Goal: Information Seeking & Learning: Learn about a topic

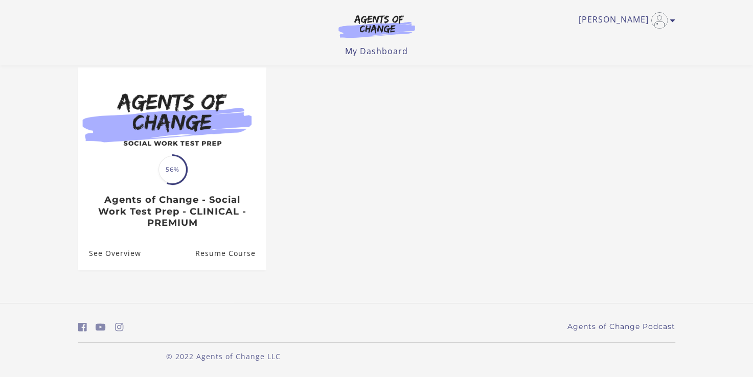
scroll to position [90, 0]
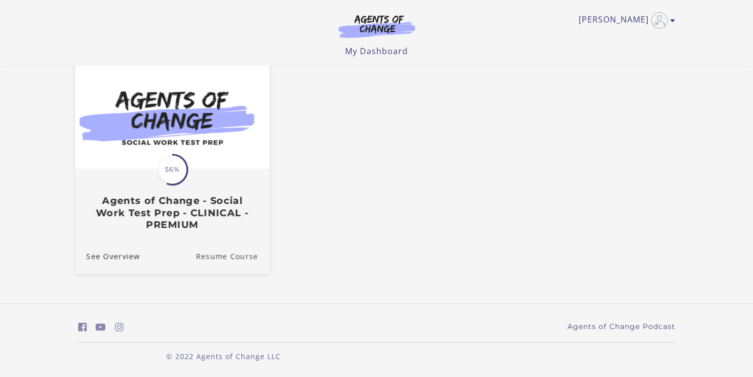
click at [224, 251] on link "Resume Course" at bounding box center [233, 256] width 74 height 34
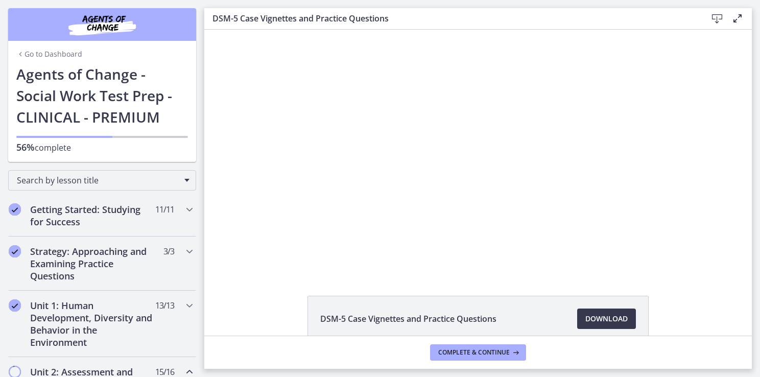
click at [204, 355] on footer "Complete & continue" at bounding box center [478, 352] width 548 height 33
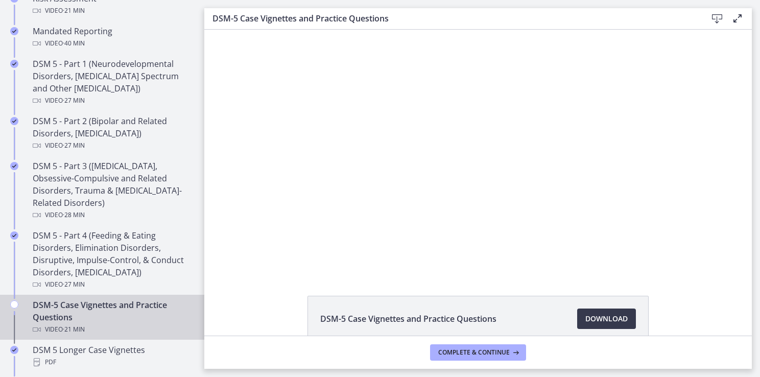
scroll to position [118, 0]
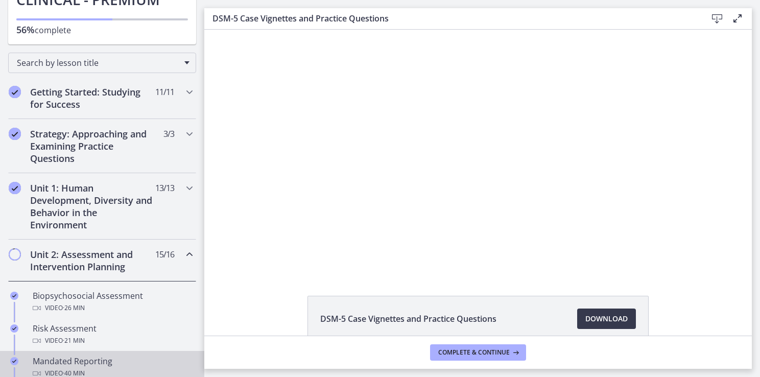
click at [85, 361] on div "Mandated Reporting Video · 40 min" at bounding box center [112, 367] width 159 height 25
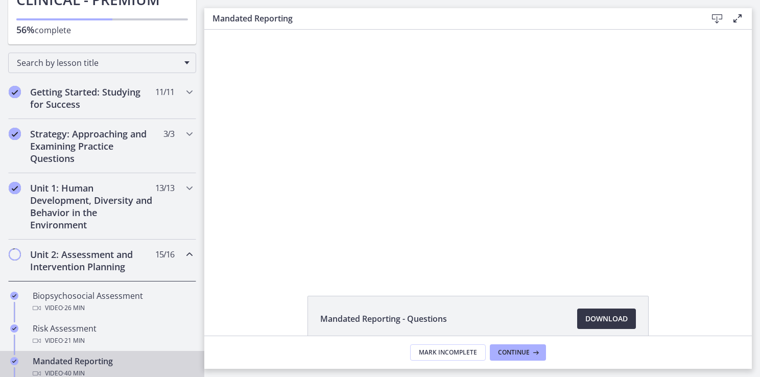
click at [590, 315] on span "Download Opens in a new window" at bounding box center [606, 319] width 42 height 12
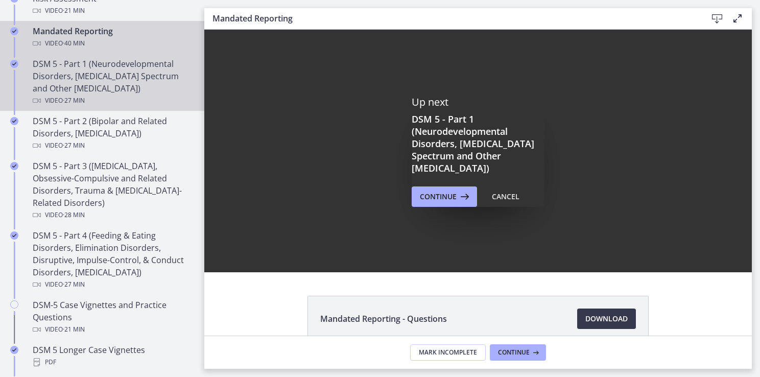
click at [87, 60] on div "DSM 5 - Part 1 (Neurodevelopmental Disorders, [MEDICAL_DATA] Spectrum and Other…" at bounding box center [112, 82] width 159 height 49
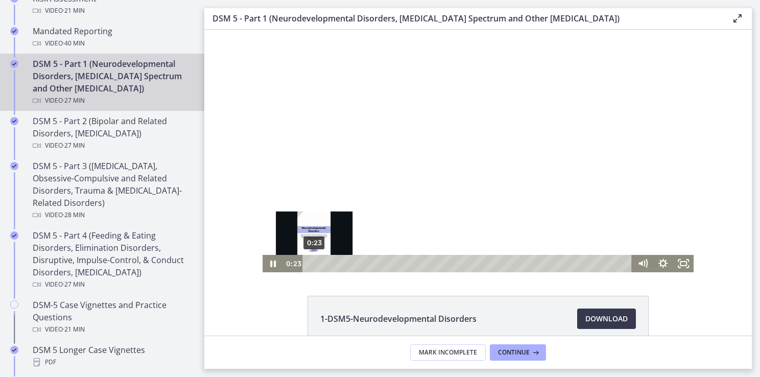
click at [311, 266] on div "0:23" at bounding box center [468, 263] width 317 height 17
click at [312, 266] on div "Playbar" at bounding box center [315, 264] width 6 height 6
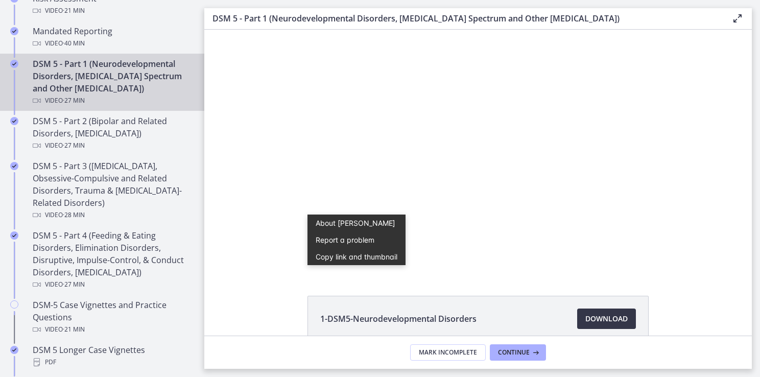
click at [603, 319] on span "Download Opens in a new window" at bounding box center [606, 319] width 42 height 12
click at [590, 319] on span "Download Opens in a new window" at bounding box center [606, 319] width 42 height 12
click at [621, 315] on span "Download Opens in a new window" at bounding box center [606, 319] width 42 height 12
